Goal: Task Accomplishment & Management: Complete application form

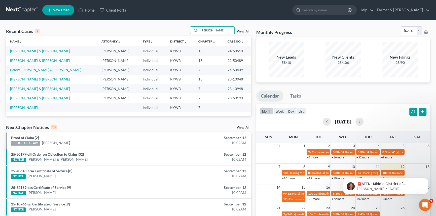
drag, startPoint x: 213, startPoint y: 29, endPoint x: 181, endPoint y: 27, distance: 32.0
click at [181, 27] on div "Recent Cases 7 [PERSON_NAME] View All" at bounding box center [128, 31] width 245 height 10
type input "[PERSON_NAME]"
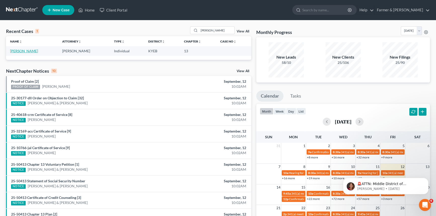
click at [20, 52] on link "[PERSON_NAME]" at bounding box center [24, 51] width 28 height 4
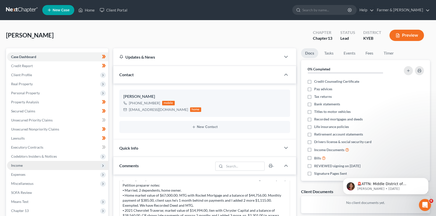
click at [26, 164] on span "Income" at bounding box center [57, 165] width 101 height 9
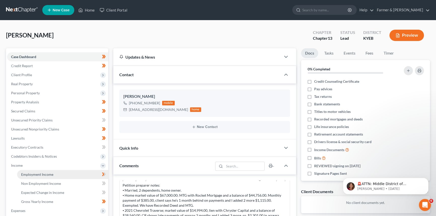
click at [30, 173] on span "Employment Income" at bounding box center [37, 174] width 32 height 4
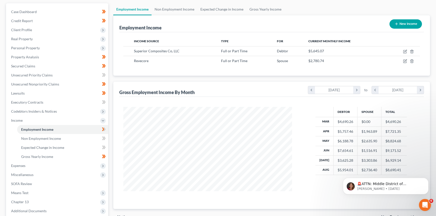
scroll to position [46, 0]
click at [170, 10] on link "Non Employment Income" at bounding box center [174, 9] width 46 height 12
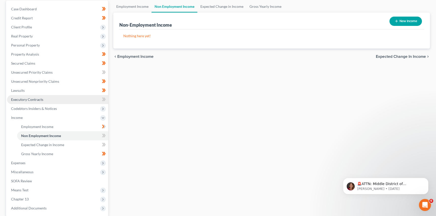
scroll to position [46, 0]
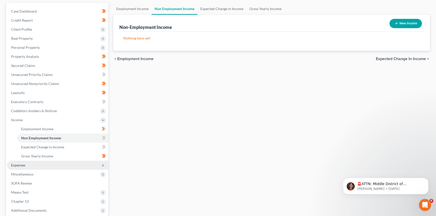
click at [22, 167] on span "Expenses" at bounding box center [57, 165] width 101 height 9
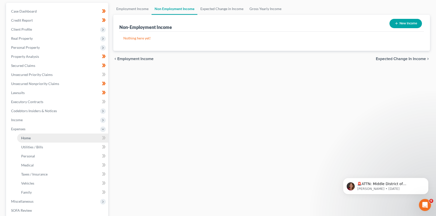
click at [29, 135] on link "Home" at bounding box center [62, 138] width 91 height 9
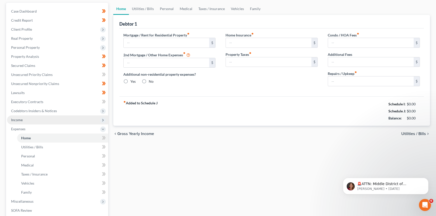
scroll to position [22, 0]
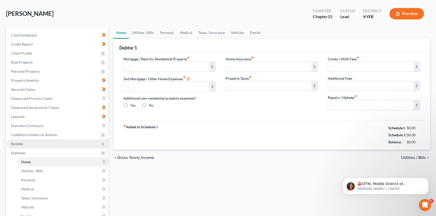
type input "396.00"
type input "0.00"
radio input "true"
type input "0.00"
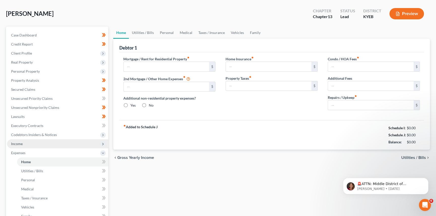
type input "0.00"
type input "150.00"
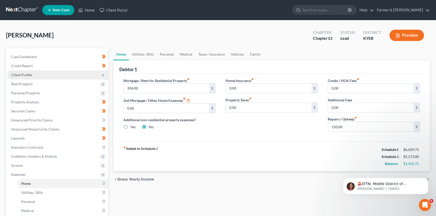
click at [26, 73] on span "Client Profile" at bounding box center [21, 75] width 21 height 4
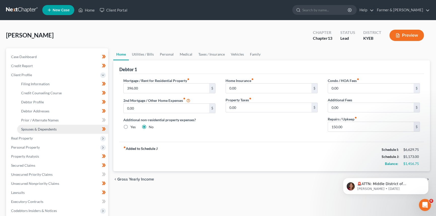
click at [35, 126] on link "Spouses & Dependents" at bounding box center [62, 129] width 91 height 9
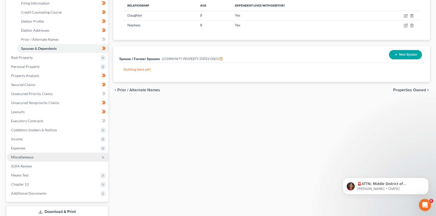
scroll to position [91, 0]
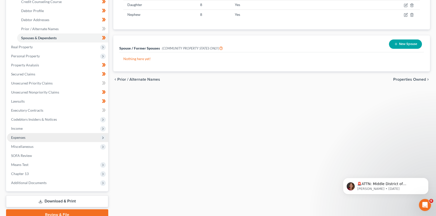
click at [37, 137] on span "Expenses" at bounding box center [57, 137] width 101 height 9
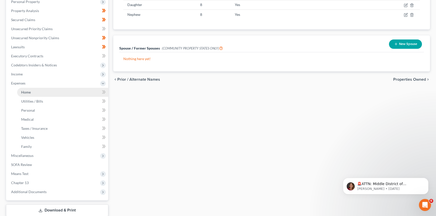
click at [35, 88] on link "Home" at bounding box center [62, 92] width 91 height 9
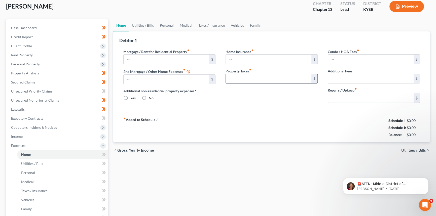
type input "396.00"
type input "0.00"
radio input "true"
type input "0.00"
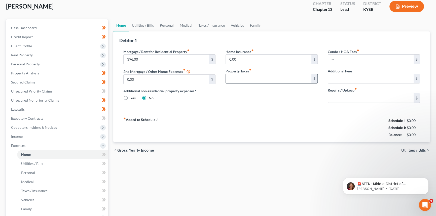
type input "0.00"
type input "150.00"
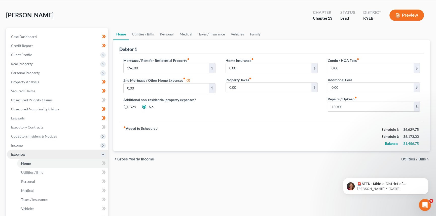
scroll to position [46, 0]
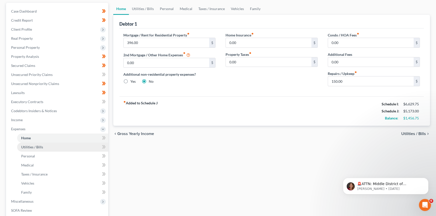
click at [35, 149] on link "Utilities / Bills" at bounding box center [62, 147] width 91 height 9
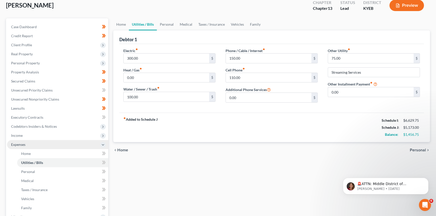
scroll to position [68, 0]
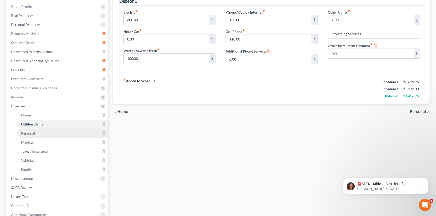
click at [29, 134] on span "Personal" at bounding box center [28, 133] width 14 height 4
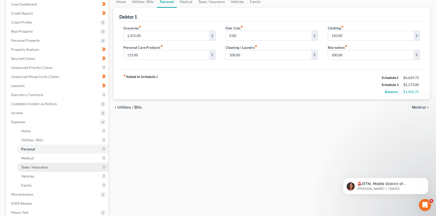
scroll to position [68, 0]
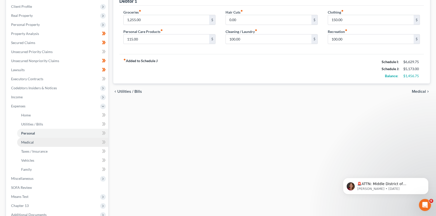
click at [28, 142] on span "Medical" at bounding box center [27, 142] width 13 height 4
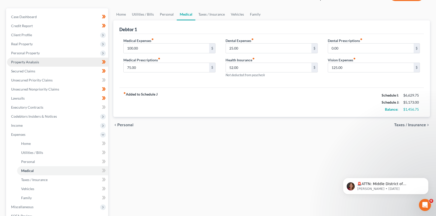
scroll to position [46, 0]
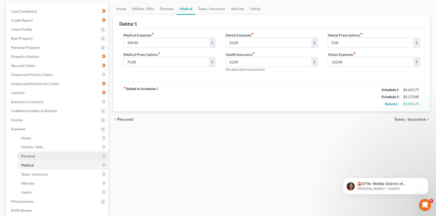
click at [33, 157] on span "Personal" at bounding box center [28, 156] width 14 height 4
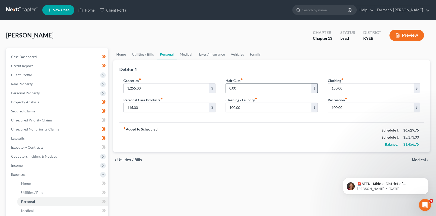
click at [237, 90] on input "0.00" at bounding box center [269, 89] width 86 height 10
type input "100"
click at [363, 106] on input "100.00" at bounding box center [371, 108] width 86 height 10
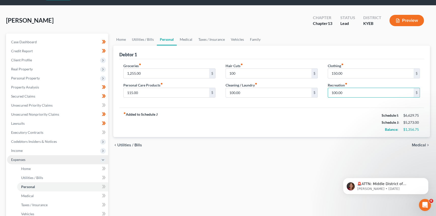
scroll to position [23, 0]
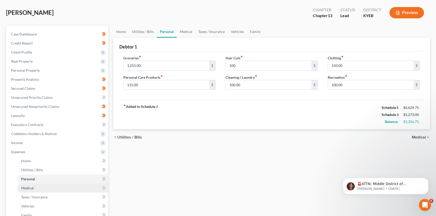
click at [29, 185] on link "Medical" at bounding box center [62, 188] width 91 height 9
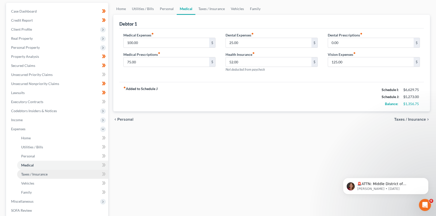
click at [27, 173] on span "Taxes / Insurance" at bounding box center [34, 174] width 26 height 4
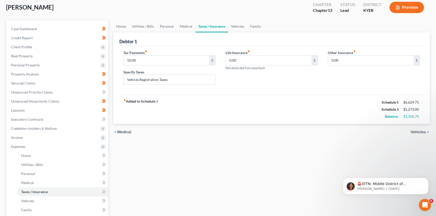
scroll to position [68, 0]
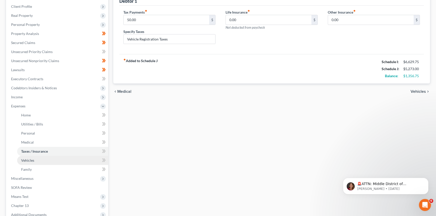
click at [35, 161] on link "Vehicles" at bounding box center [62, 160] width 91 height 9
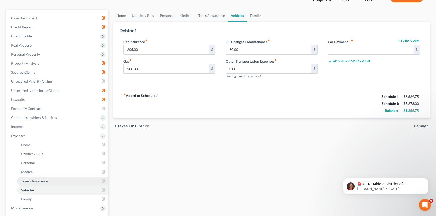
scroll to position [68, 0]
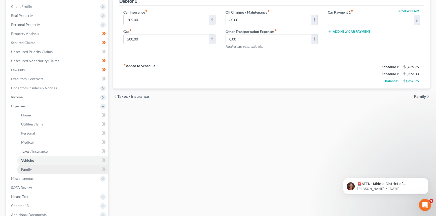
click at [27, 171] on span "Family" at bounding box center [26, 169] width 11 height 4
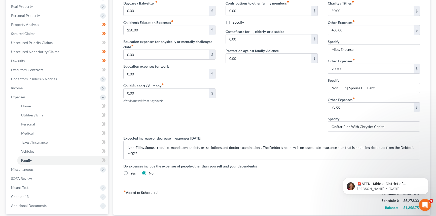
scroll to position [55, 0]
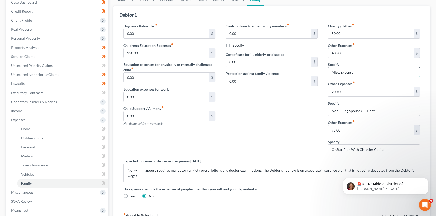
click at [359, 73] on input "Misc. Expense" at bounding box center [374, 72] width 92 height 10
type input "Misc. Expense for school, gifts, etc...."
click at [349, 54] on input "405.00" at bounding box center [371, 53] width 86 height 10
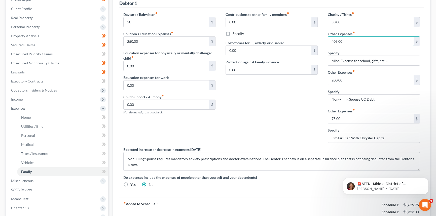
scroll to position [77, 0]
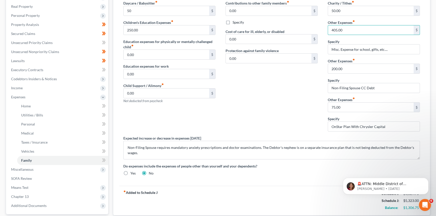
click at [261, 122] on div "Contributions to other family members fiber_manual_record 0.00 $ Specify Cost o…" at bounding box center [271, 68] width 102 height 135
type input "150"
click at [269, 107] on div "Contributions to other family members fiber_manual_record 0.00 $ Specify Cost o…" at bounding box center [271, 68] width 102 height 135
click at [159, 73] on input "0.00" at bounding box center [166, 74] width 86 height 10
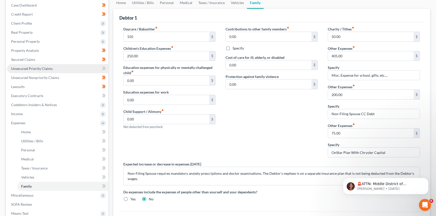
scroll to position [46, 0]
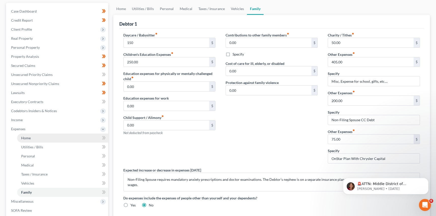
click at [36, 139] on link "Home" at bounding box center [62, 138] width 91 height 9
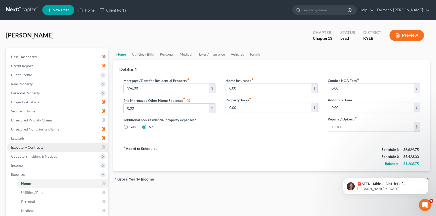
click at [38, 146] on span "Executory Contracts" at bounding box center [27, 147] width 32 height 4
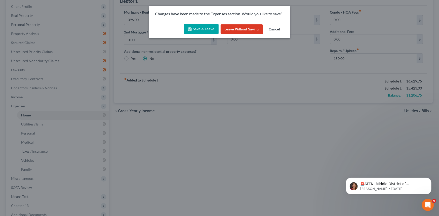
click at [271, 28] on button "Cancel" at bounding box center [274, 29] width 19 height 10
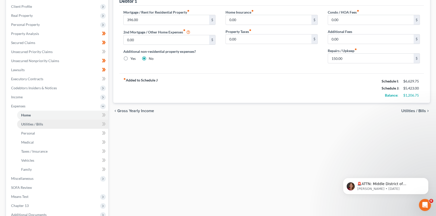
click at [36, 127] on link "Utilities / Bills" at bounding box center [62, 124] width 91 height 9
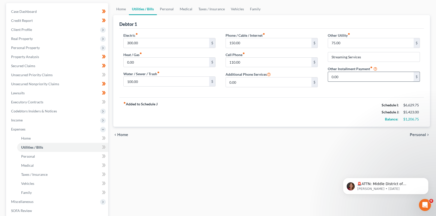
scroll to position [46, 0]
click at [32, 158] on link "Personal" at bounding box center [62, 156] width 91 height 9
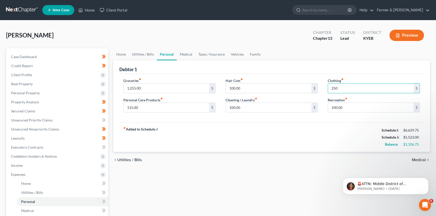
type input "250"
click at [260, 109] on input "100.00" at bounding box center [269, 108] width 86 height 10
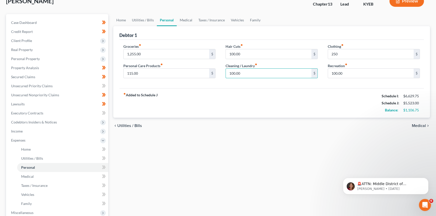
scroll to position [46, 0]
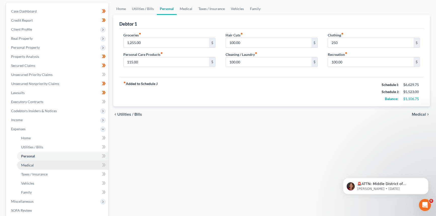
click at [33, 167] on link "Medical" at bounding box center [62, 165] width 91 height 9
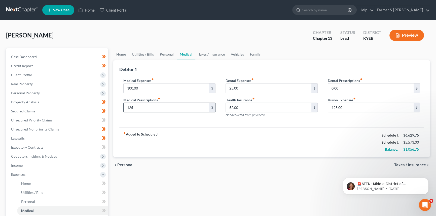
type input "125"
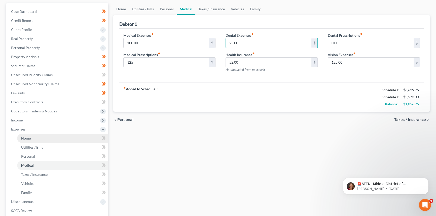
scroll to position [46, 0]
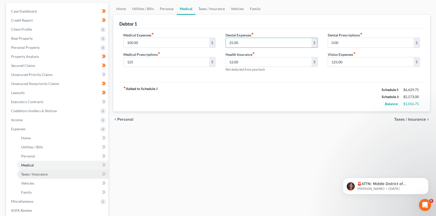
click at [35, 174] on span "Taxes / Insurance" at bounding box center [34, 174] width 26 height 4
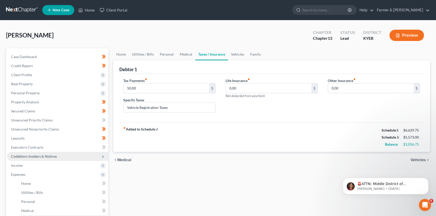
scroll to position [68, 0]
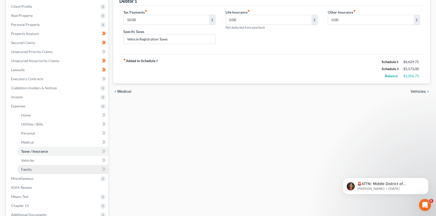
click at [28, 166] on link "Family" at bounding box center [62, 169] width 91 height 9
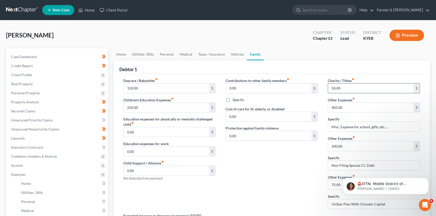
scroll to position [46, 0]
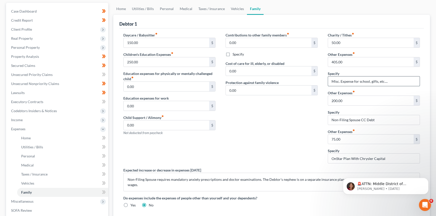
click at [392, 82] on input "Misc. Expense for school, gifts, etc...." at bounding box center [374, 81] width 92 height 10
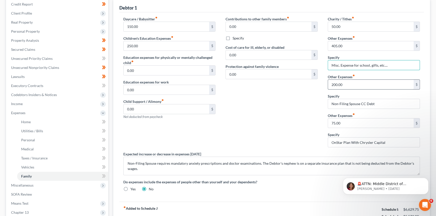
scroll to position [68, 0]
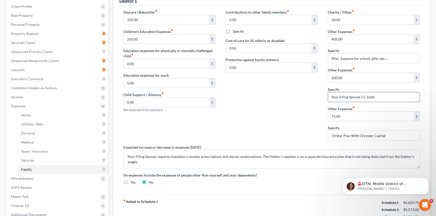
click at [384, 96] on input "Non-Filing Spouse CC Debt" at bounding box center [374, 97] width 92 height 10
click at [347, 79] on input "200.00" at bounding box center [371, 78] width 86 height 10
click at [373, 96] on input "Non-Filing Spouse CC Debt and expenses" at bounding box center [374, 97] width 92 height 10
drag, startPoint x: 378, startPoint y: 97, endPoint x: 430, endPoint y: 95, distance: 51.9
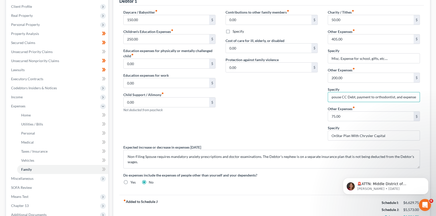
click at [430, 95] on div "Home Utilities / Bills Personal Medical Taxes / Insurance Vehicles Family Debto…" at bounding box center [271, 116] width 321 height 272
click at [402, 97] on input "Non-Filing Spouse CC Debt, payment to orthodontist, and expenses" at bounding box center [374, 97] width 92 height 10
drag, startPoint x: 401, startPoint y: 97, endPoint x: 416, endPoint y: 96, distance: 15.1
click at [401, 97] on input "Non-Filing Spouse CC Debt, payment to orthodontist, and expenses" at bounding box center [374, 97] width 92 height 10
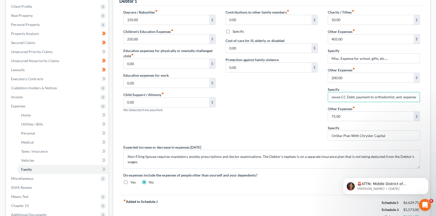
drag, startPoint x: 393, startPoint y: 97, endPoint x: 439, endPoint y: 96, distance: 45.8
click at [435, 96] on html "Home New Case Client Portal Farmer & Wright [EMAIL_ADDRESS][DOMAIN_NAME] My Acc…" at bounding box center [218, 102] width 436 height 340
type input "Non-Filing Spouse CC Debt, payment to orthodontist"
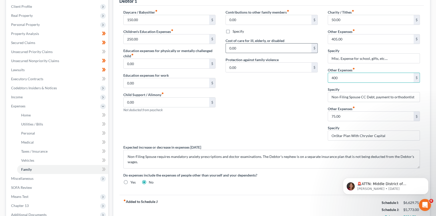
type input "400"
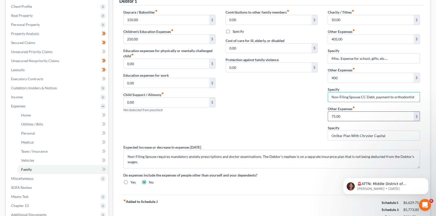
click at [349, 114] on input "75.00" at bounding box center [371, 117] width 86 height 10
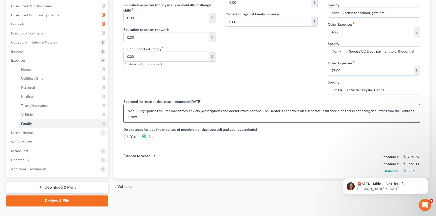
scroll to position [68, 0]
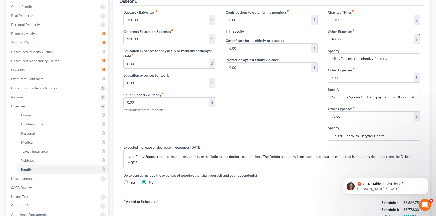
drag, startPoint x: 347, startPoint y: 44, endPoint x: 347, endPoint y: 40, distance: 3.8
click at [347, 44] on div "Charity / Tithes fiber_manual_record 50.00 $ Other Expenses fiber_manual_record…" at bounding box center [373, 77] width 102 height 135
click at [348, 39] on input "405.00" at bounding box center [371, 39] width 86 height 10
type input "350"
click at [356, 79] on input "400" at bounding box center [371, 78] width 86 height 10
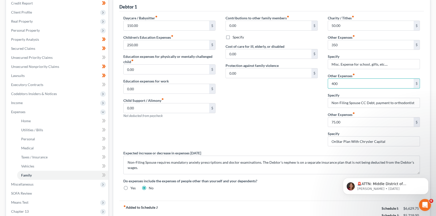
scroll to position [55, 0]
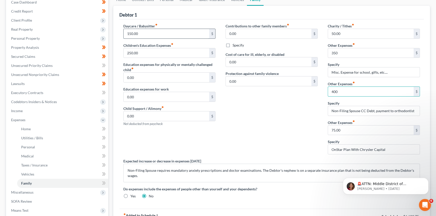
click at [138, 33] on input "150.00" at bounding box center [166, 34] width 86 height 10
type input "1"
type input "100"
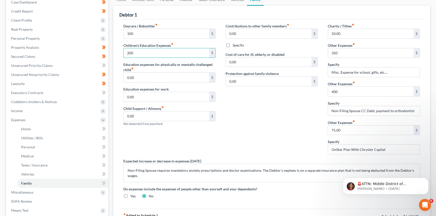
type input "200"
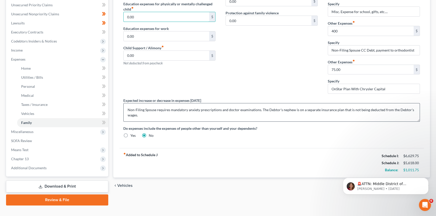
scroll to position [123, 0]
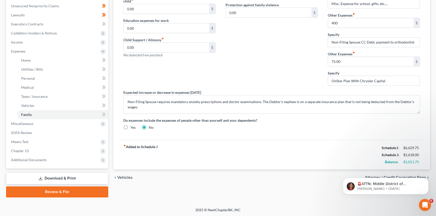
click at [316, 127] on div "Do expenses include the expenses of people other than yourself and your depende…" at bounding box center [271, 124] width 306 height 12
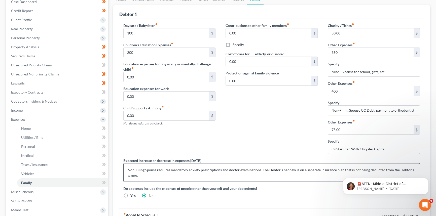
scroll to position [55, 0]
click at [340, 91] on input "400" at bounding box center [371, 92] width 86 height 10
type input "420"
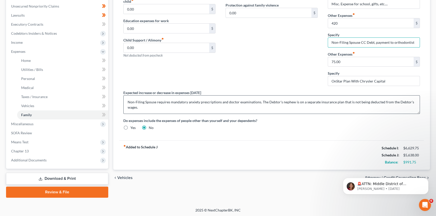
scroll to position [123, 0]
click at [282, 76] on div "Contributions to other family members fiber_manual_record 0.00 $ Specify Cost o…" at bounding box center [271, 22] width 102 height 135
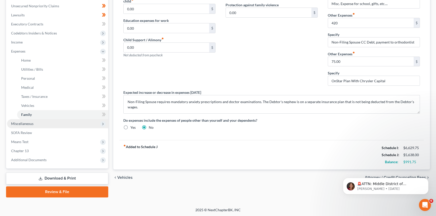
click at [21, 123] on span "Miscellaneous" at bounding box center [22, 123] width 22 height 4
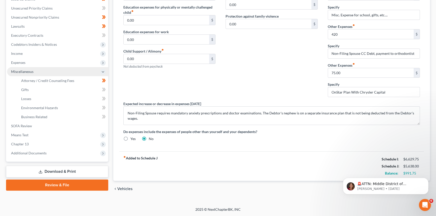
scroll to position [111, 0]
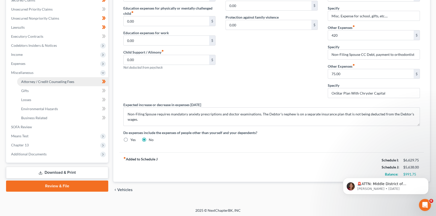
click at [32, 81] on span "Attorney / Credit Counseling Fees" at bounding box center [47, 81] width 53 height 4
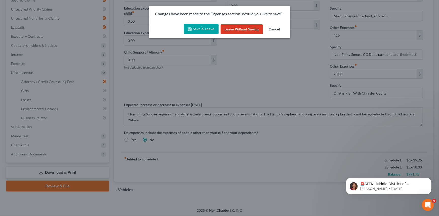
click at [201, 30] on button "Save & Leave" at bounding box center [201, 29] width 35 height 11
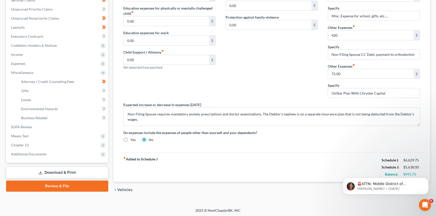
type input "100.00"
type input "200.00"
type input "350.00"
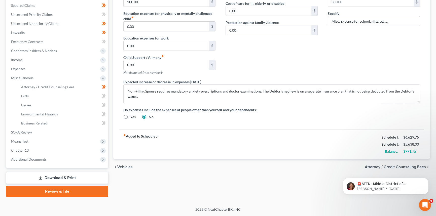
scroll to position [105, 0]
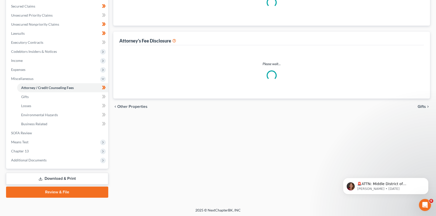
select select "0"
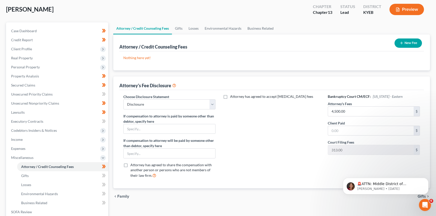
scroll to position [91, 0]
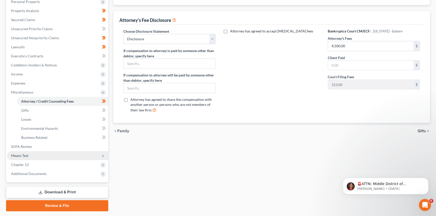
click at [24, 155] on span "Means Test" at bounding box center [19, 155] width 17 height 4
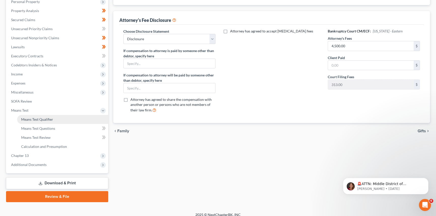
click at [31, 120] on span "Means Test Qualifier" at bounding box center [37, 119] width 32 height 4
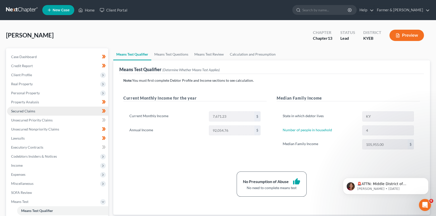
click at [23, 114] on link "Secured Claims" at bounding box center [57, 111] width 101 height 9
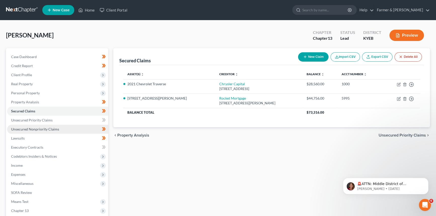
click at [28, 131] on span "Unsecured Nonpriority Claims" at bounding box center [35, 129] width 48 height 4
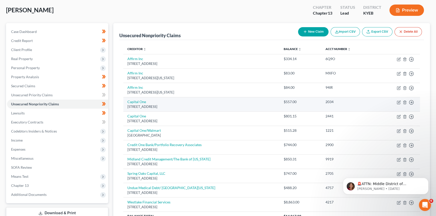
scroll to position [74, 0]
